Goal: Transaction & Acquisition: Subscribe to service/newsletter

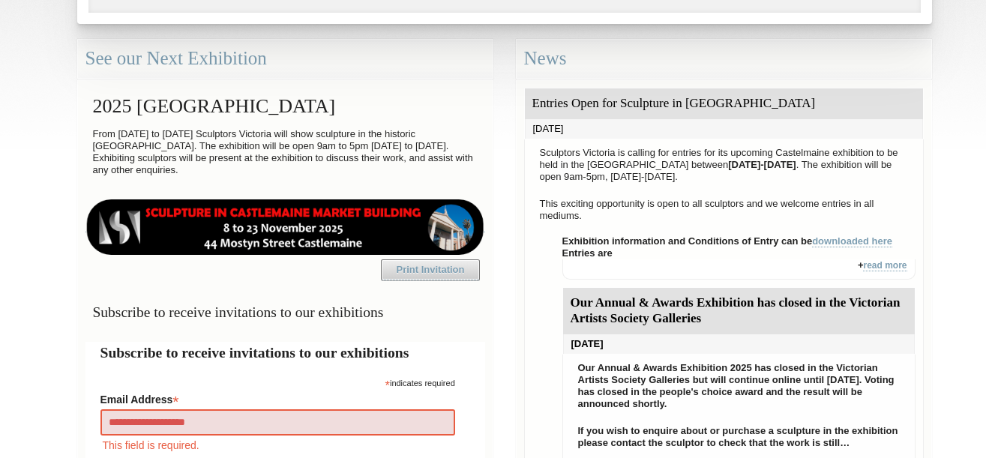
type input "**********"
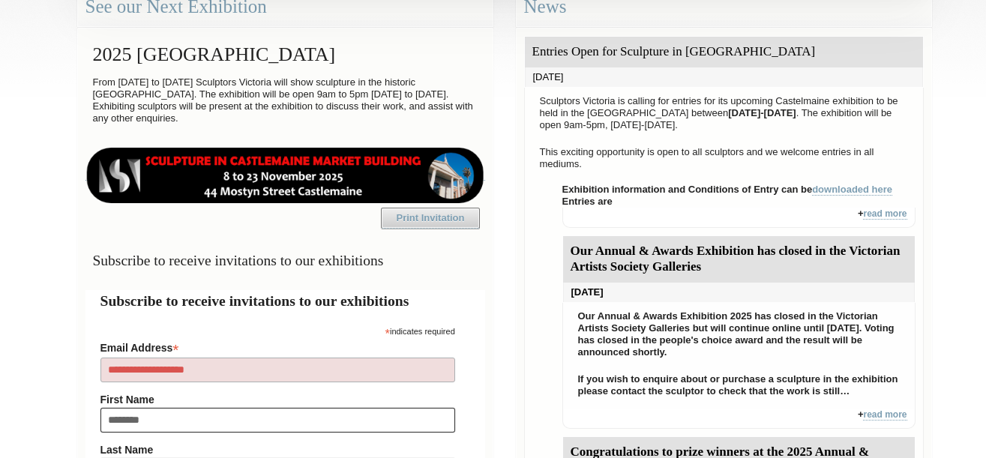
type input "*********"
type input "*****"
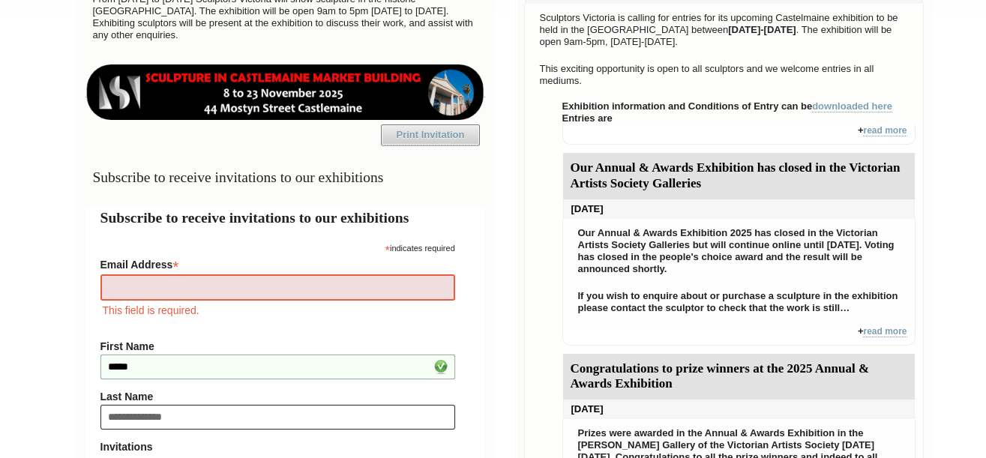
type input "**********"
